Goal: Task Accomplishment & Management: Use online tool/utility

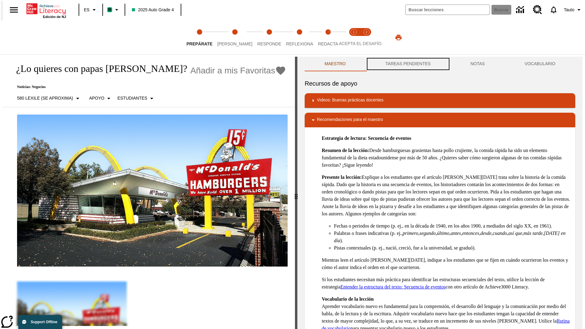
click at [407, 64] on button "TAREAS PENDIENTES" at bounding box center [408, 64] width 85 height 15
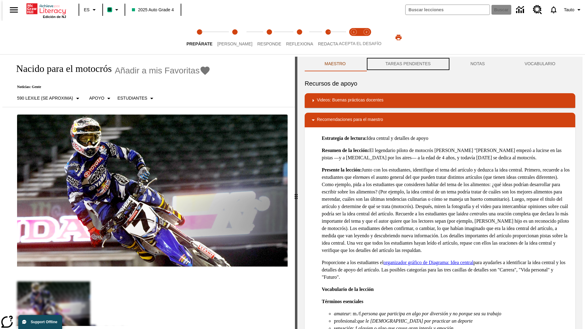
click at [407, 64] on button "TAREAS PENDIENTES" at bounding box center [408, 64] width 85 height 15
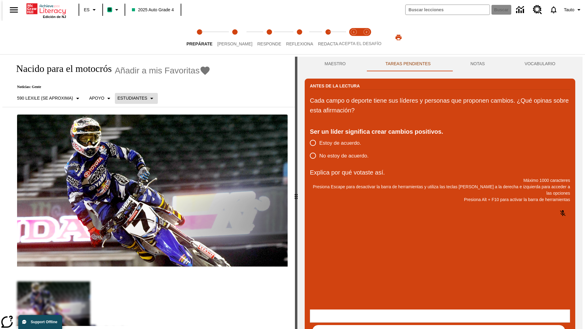
click at [133, 98] on p "Estudiantes" at bounding box center [132, 98] width 30 height 6
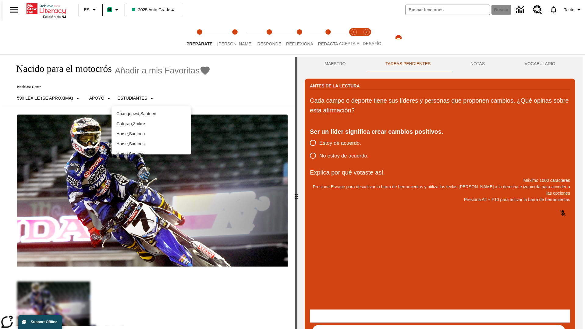
click at [151, 144] on p "Horse , Sautoes" at bounding box center [150, 144] width 69 height 6
